Goal: Information Seeking & Learning: Learn about a topic

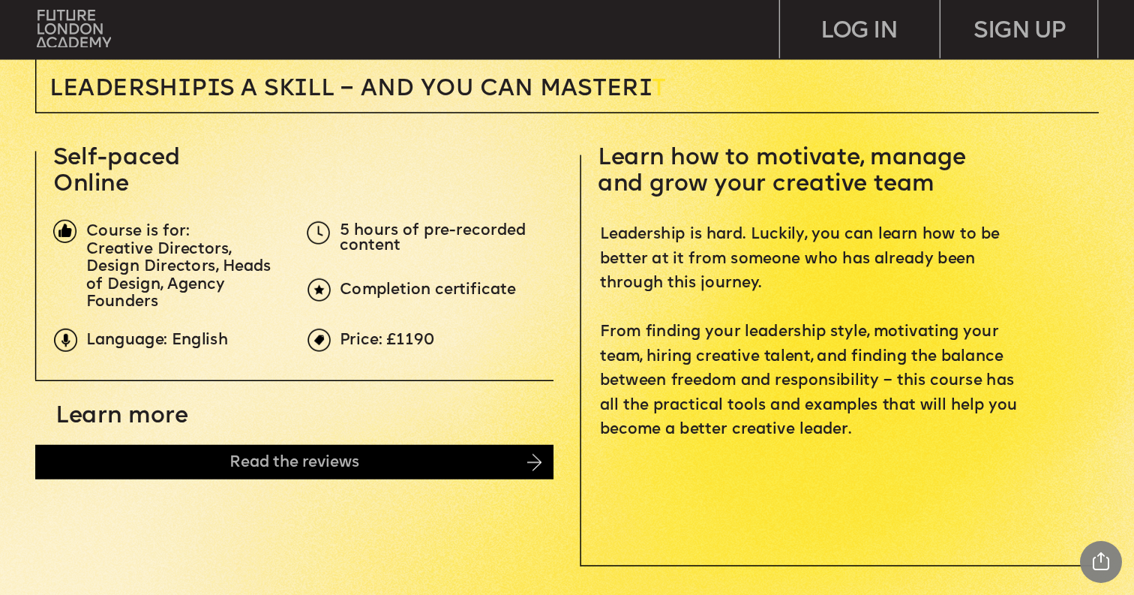
scroll to position [473, 0]
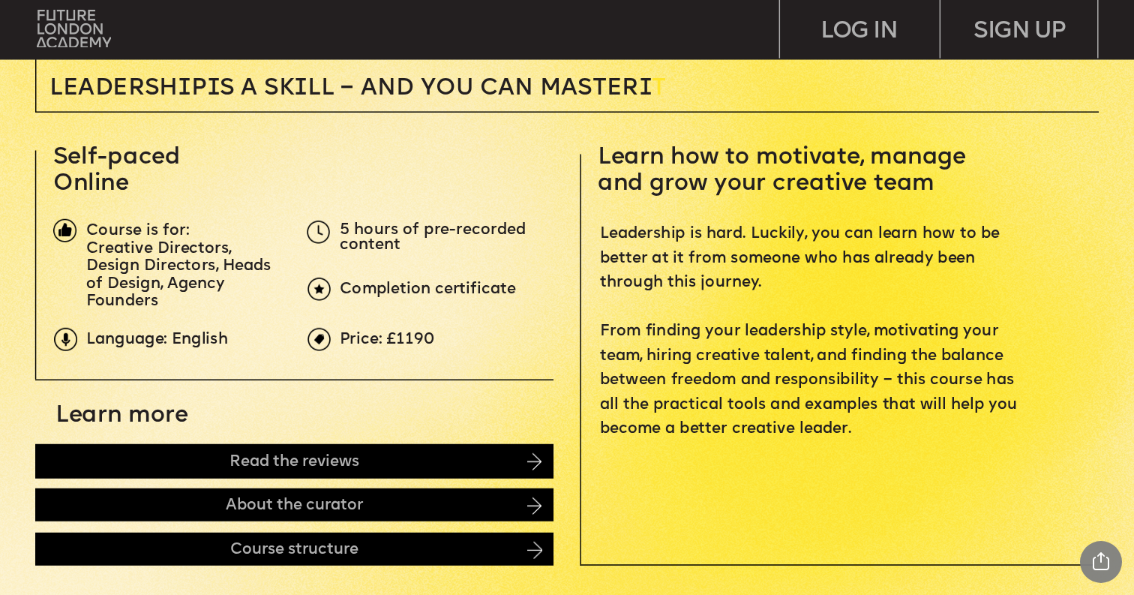
click at [415, 334] on span "Price: £1190" at bounding box center [387, 338] width 95 height 14
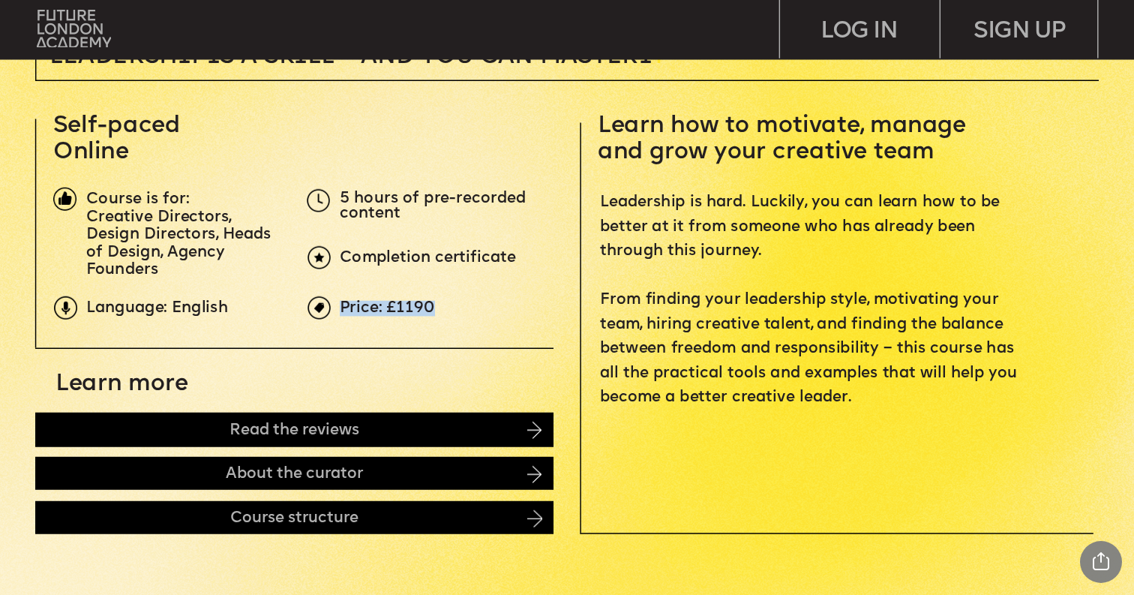
scroll to position [514, 0]
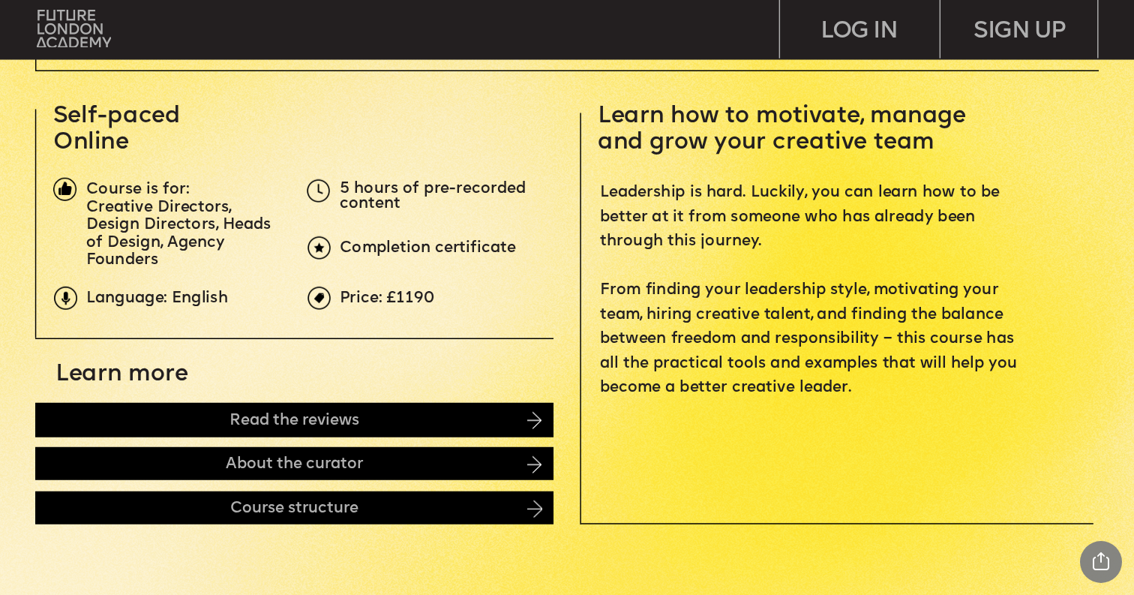
click at [179, 182] on span "Course is for:" at bounding box center [137, 189] width 103 height 14
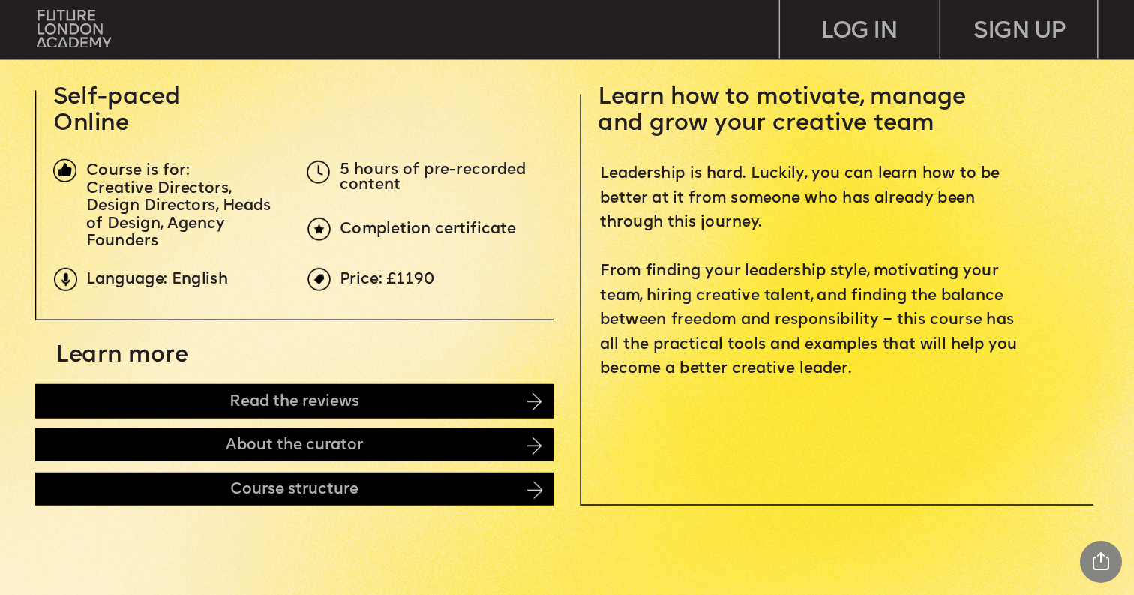
click at [352, 178] on span "5 hours of pre-recorded content" at bounding box center [435, 177] width 190 height 30
click at [394, 229] on span "Completion certificate" at bounding box center [428, 229] width 176 height 14
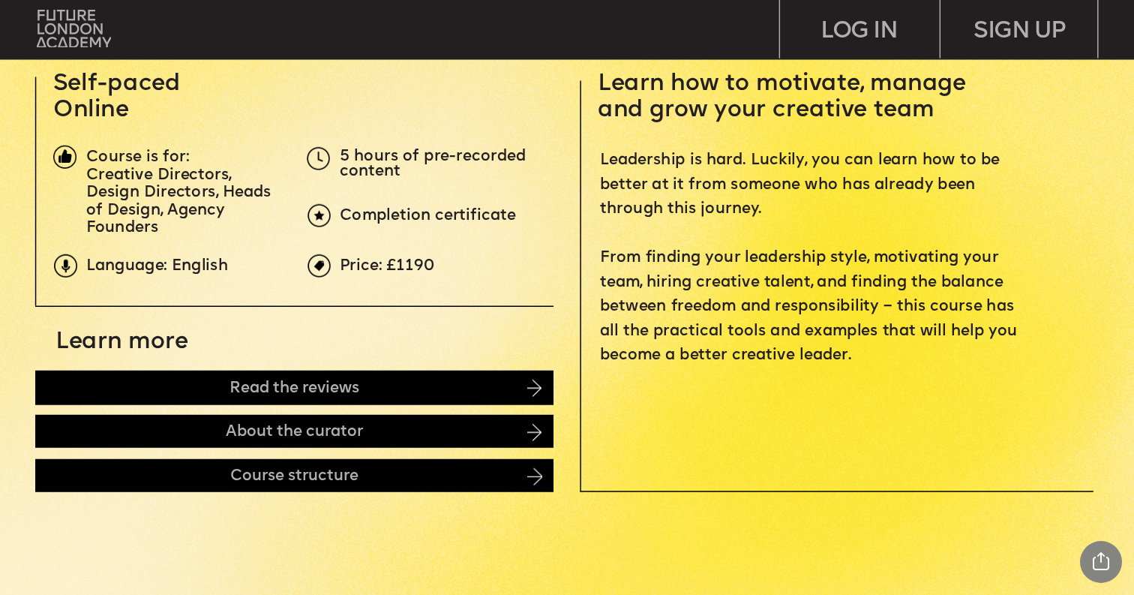
scroll to position [548, 0]
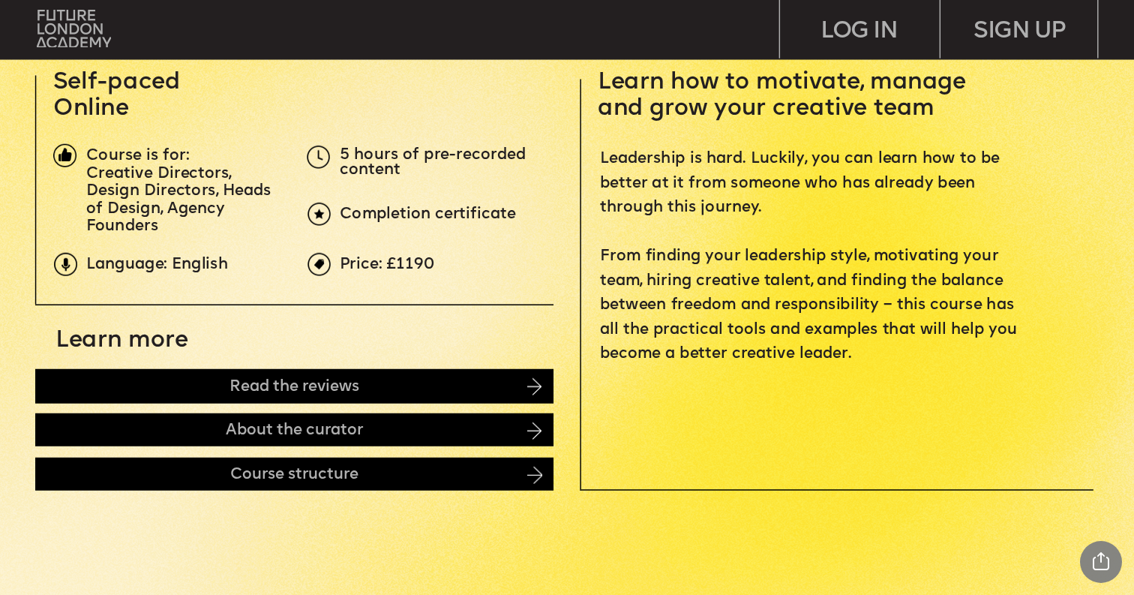
click at [395, 216] on span "Completion certificate" at bounding box center [428, 214] width 176 height 14
click at [383, 271] on span "Price: £1190" at bounding box center [387, 263] width 95 height 14
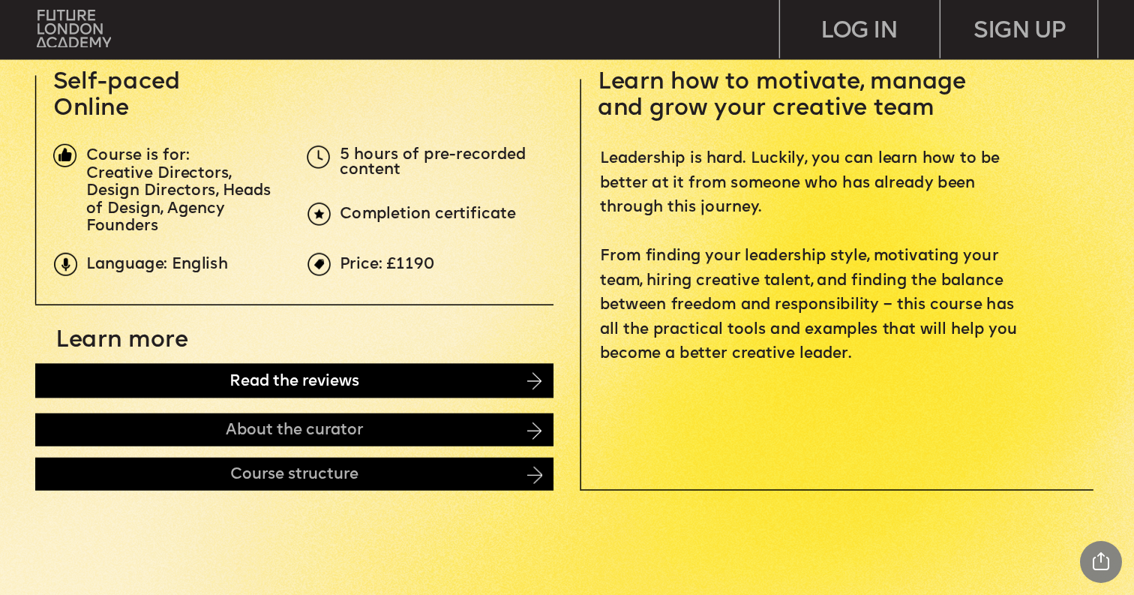
click at [384, 372] on div "Read the reviews" at bounding box center [294, 380] width 518 height 34
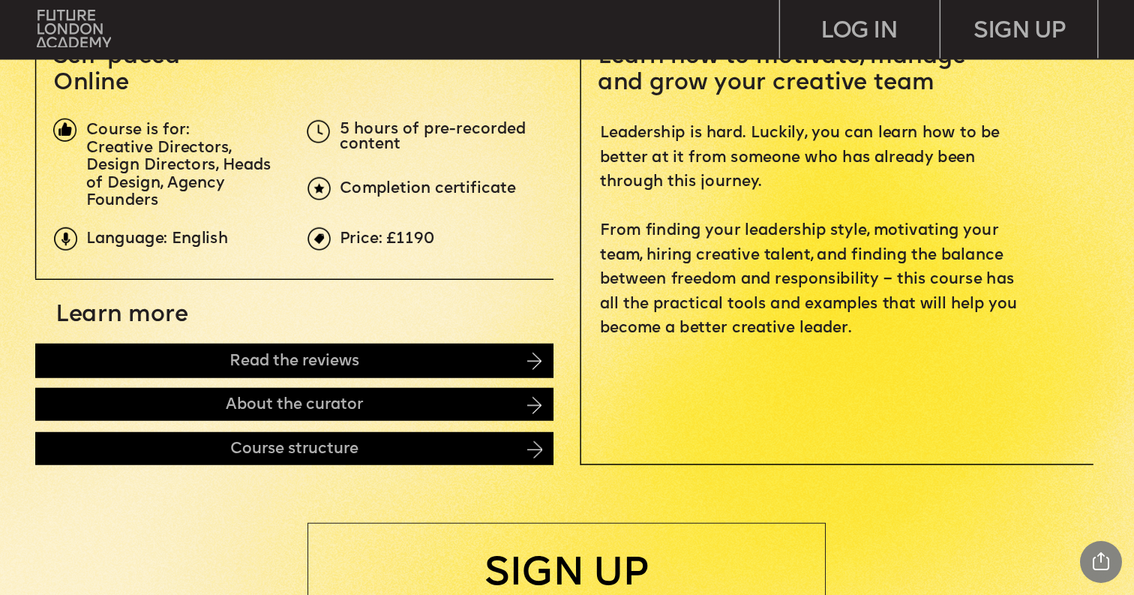
scroll to position [576, 0]
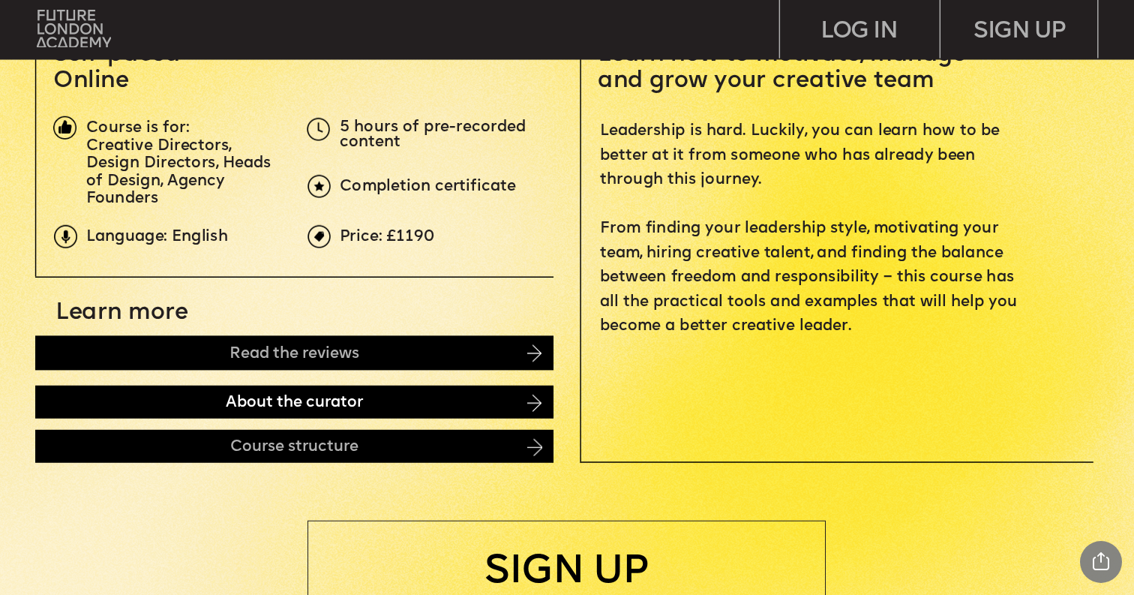
click at [382, 392] on div "About the curator" at bounding box center [294, 401] width 518 height 33
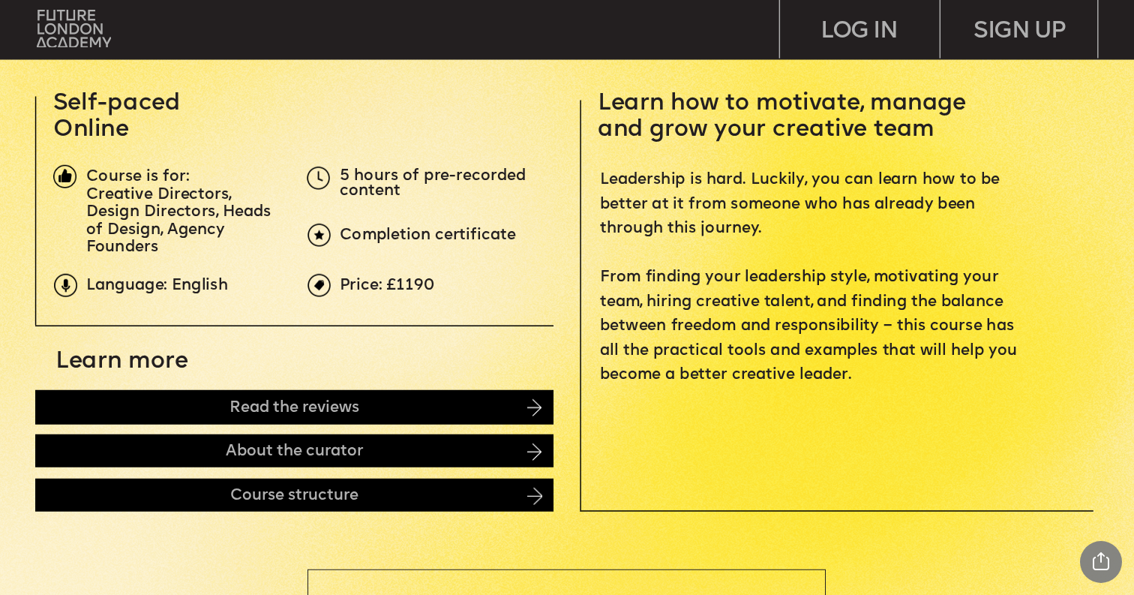
scroll to position [528, 0]
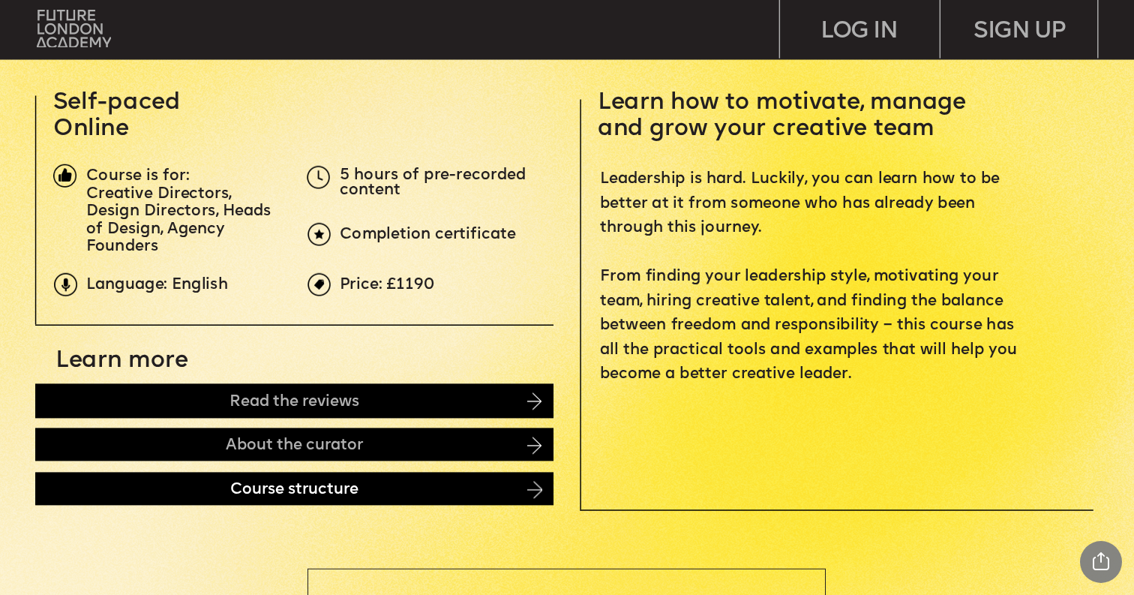
click at [427, 497] on div "Course structure" at bounding box center [294, 488] width 518 height 33
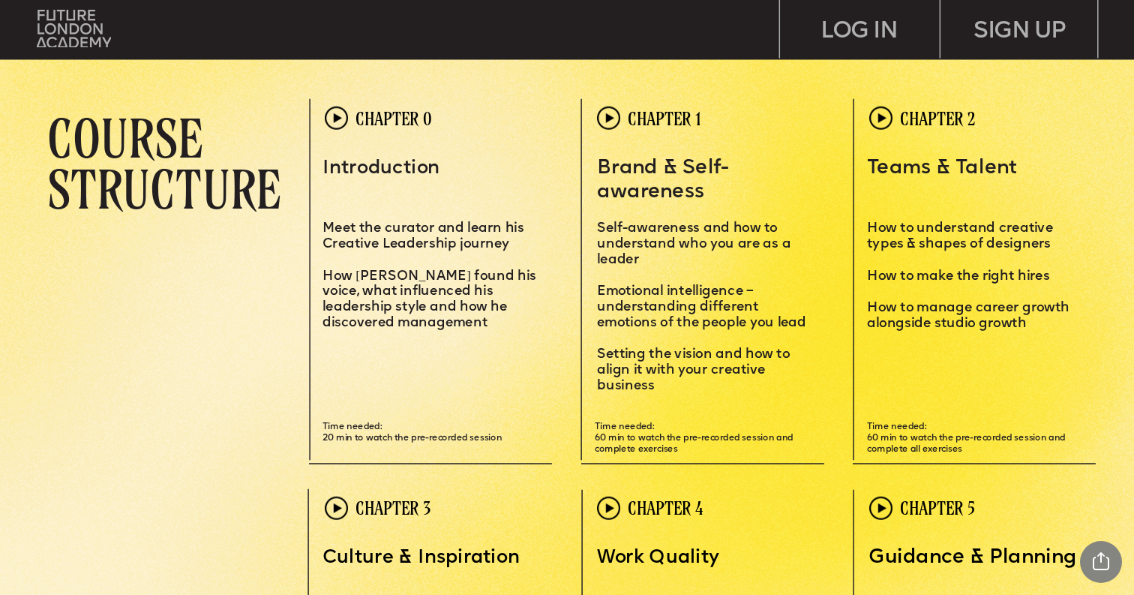
scroll to position [3301, 0]
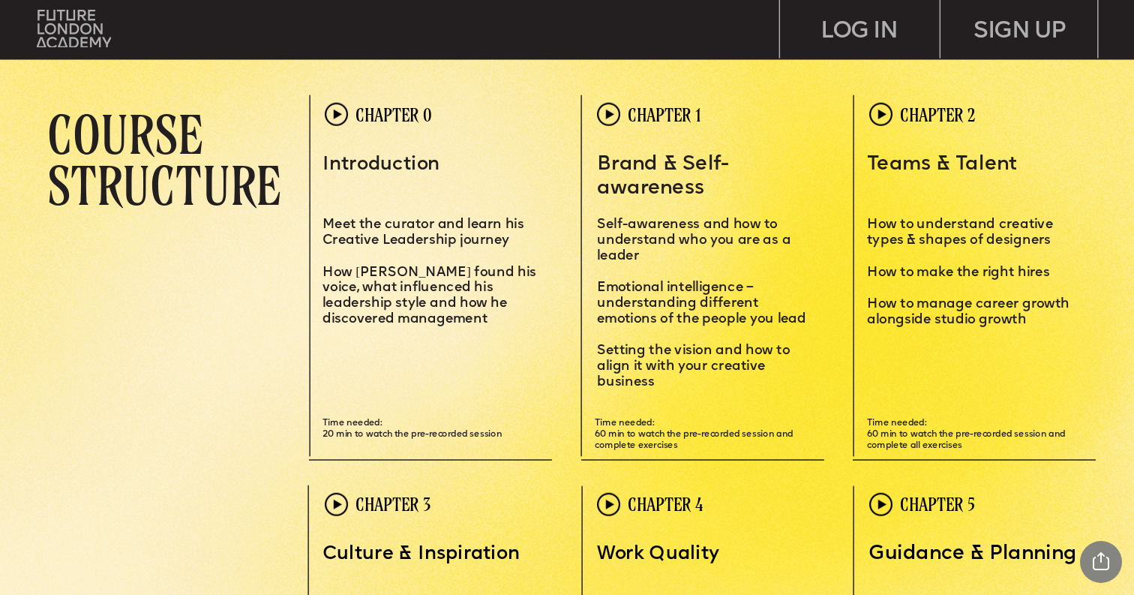
click at [340, 114] on img at bounding box center [336, 114] width 23 height 23
click at [364, 124] on div "Leadersh i p i s a sk i ll – and you can MASTER i T Learn how to motivate, mana…" at bounding box center [567, 559] width 1134 height 7720
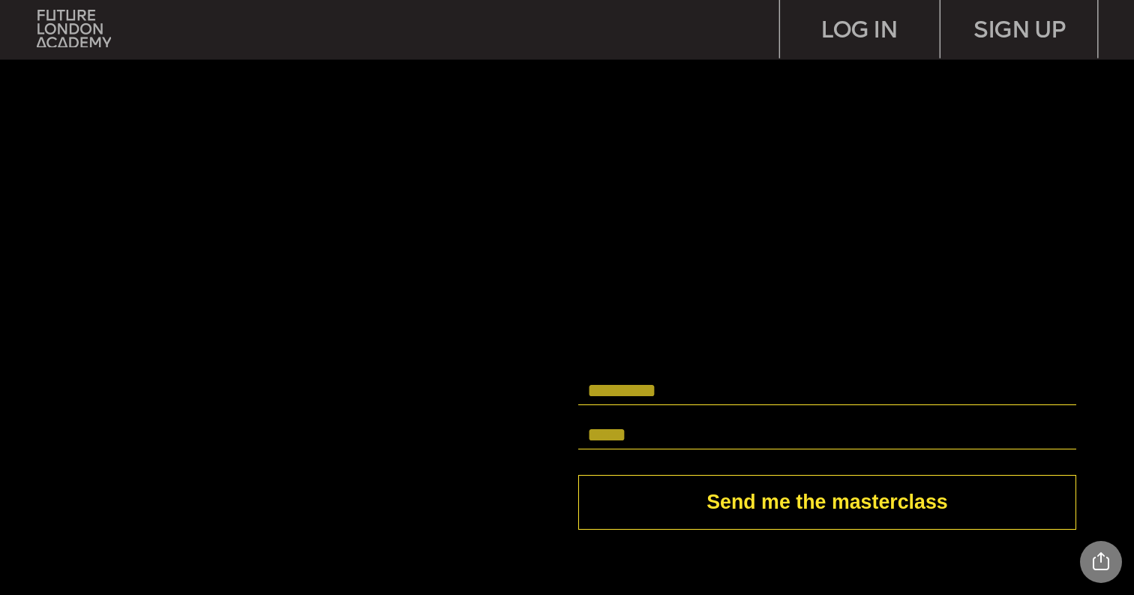
scroll to position [4349, 0]
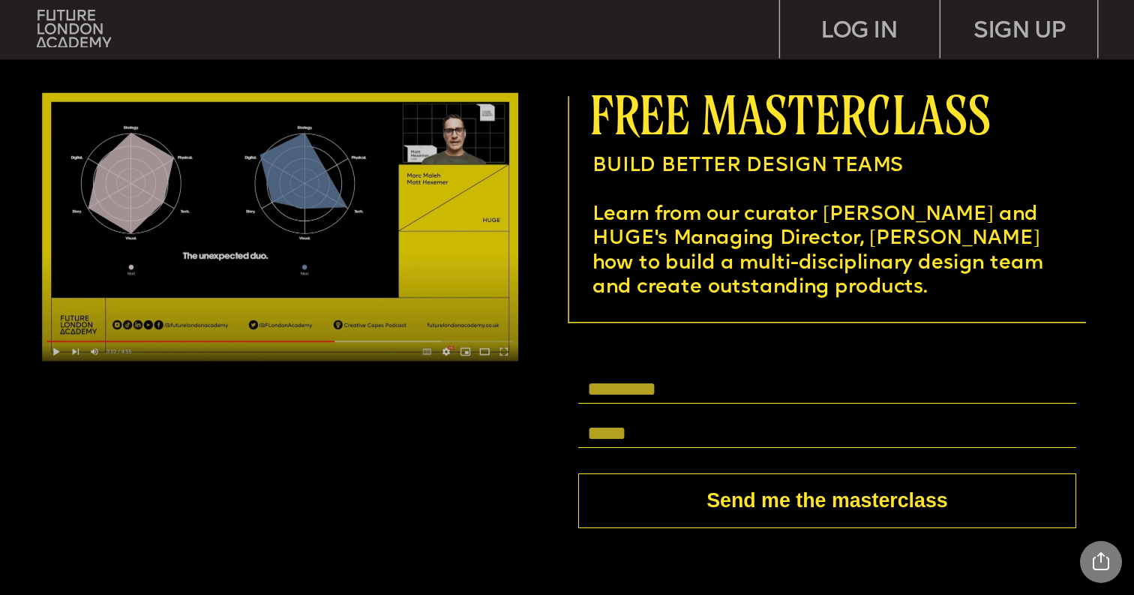
click at [342, 244] on img at bounding box center [280, 227] width 476 height 268
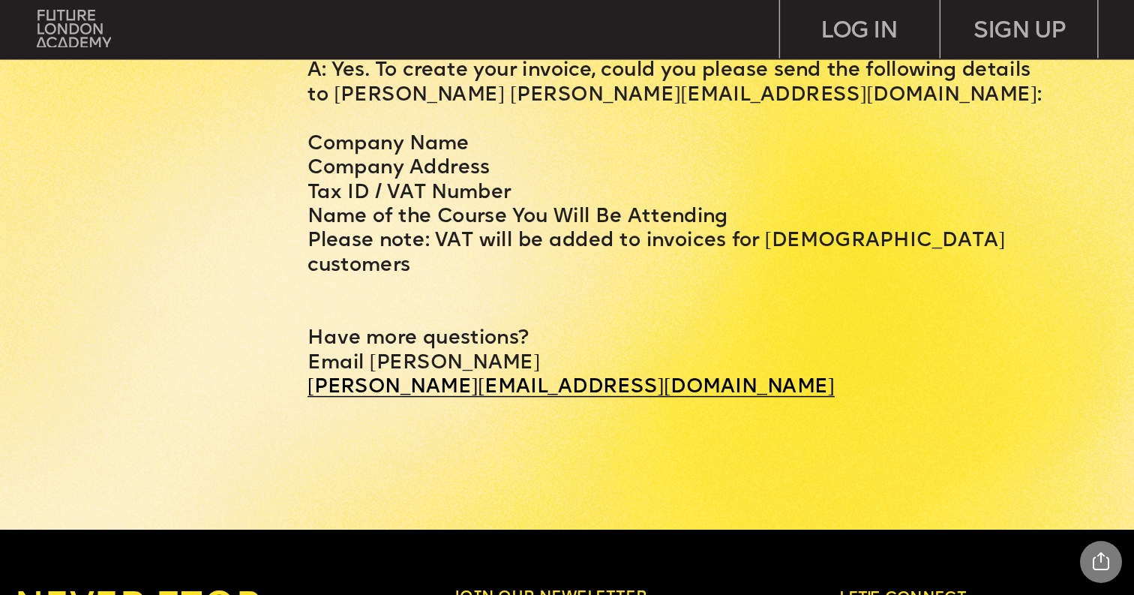
scroll to position [7126, 0]
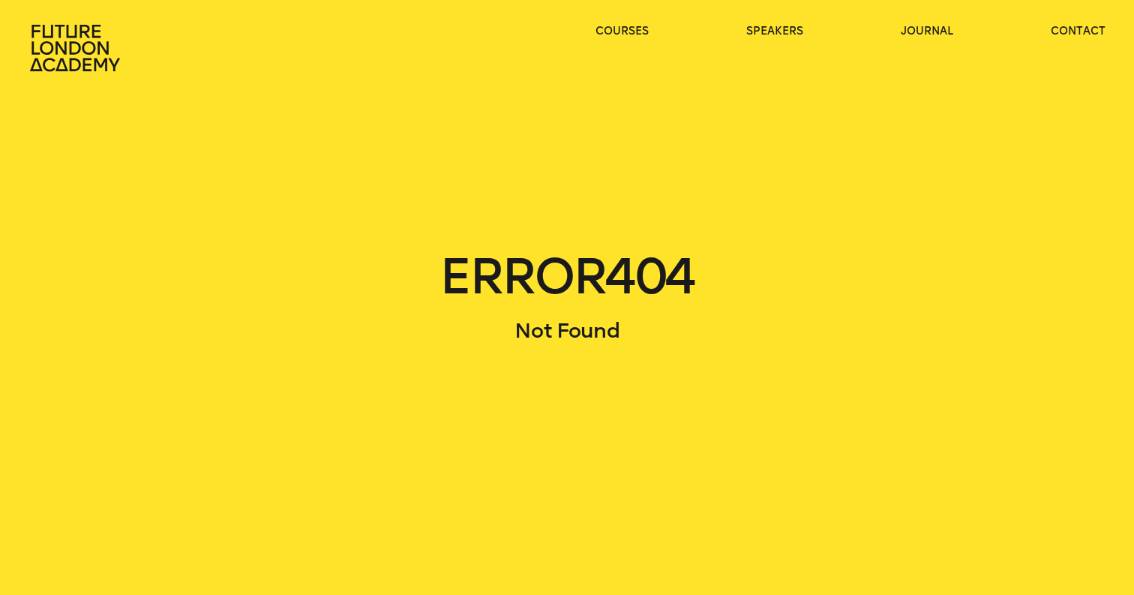
click at [445, 387] on main "ERROR 404 Not Found" at bounding box center [567, 297] width 1134 height 595
click at [773, 33] on link "speakers" at bounding box center [774, 31] width 57 height 15
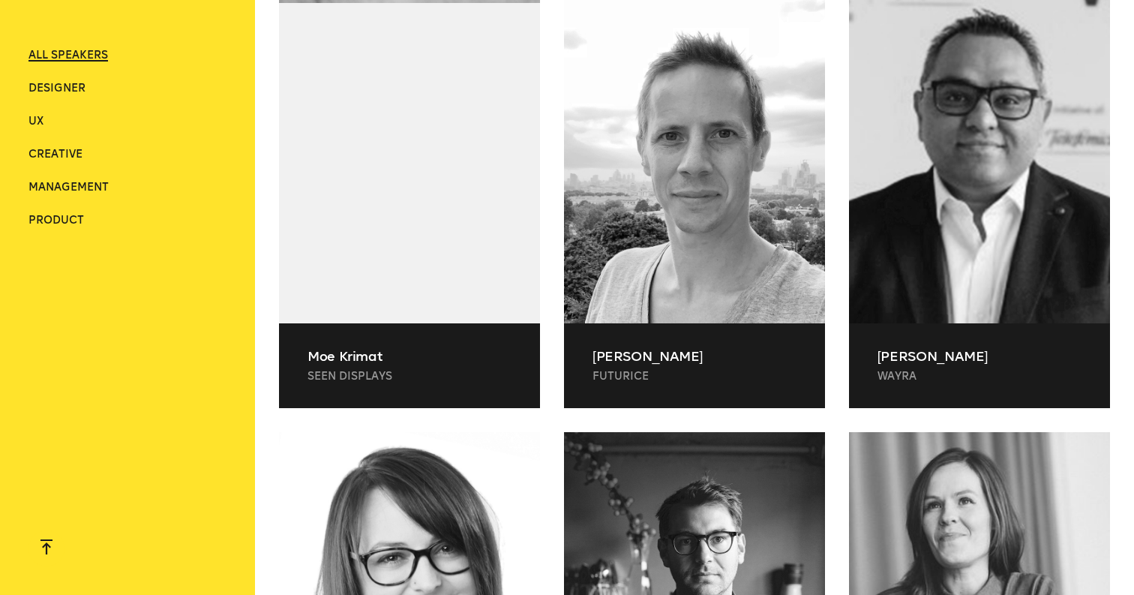
scroll to position [8451, 0]
